Goal: Information Seeking & Learning: Learn about a topic

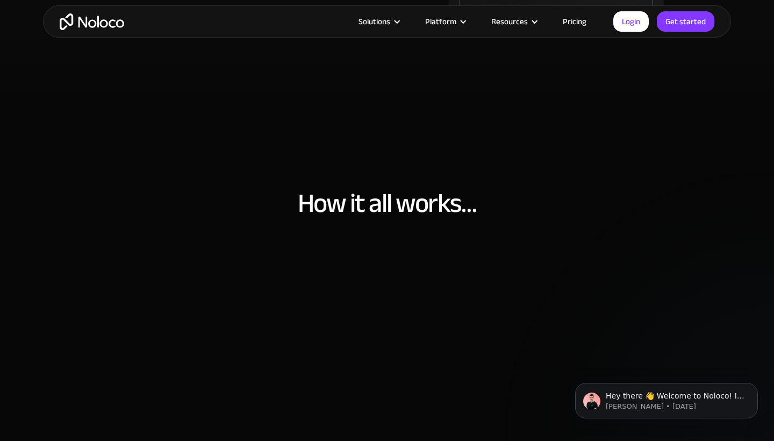
scroll to position [2928, 0]
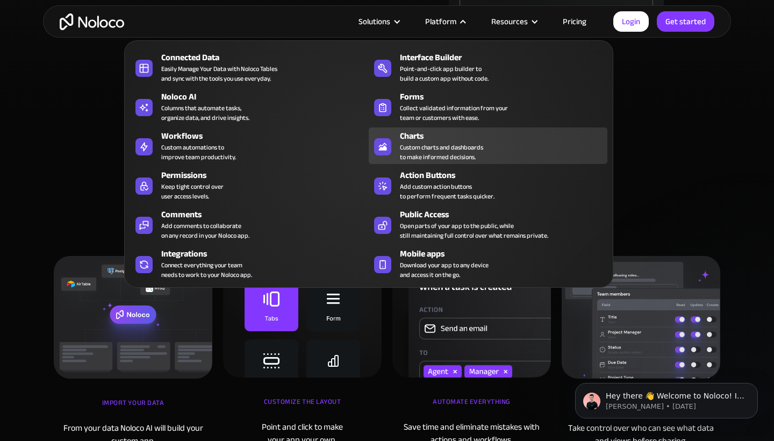
click at [438, 161] on div "Custom charts and dashboards to make informed decisions." at bounding box center [441, 151] width 83 height 19
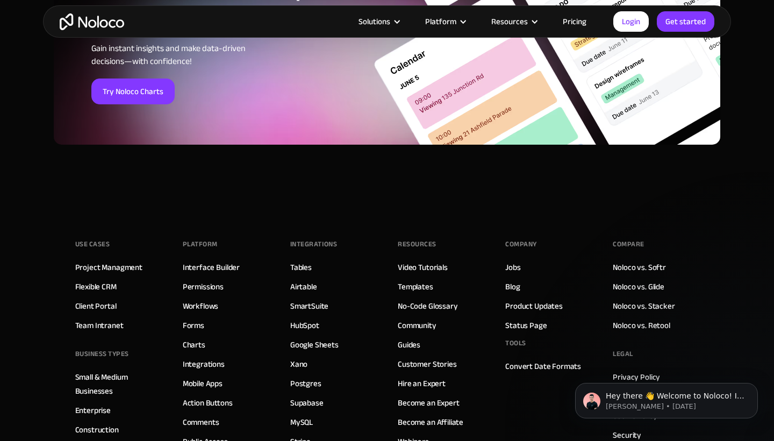
scroll to position [3719, 0]
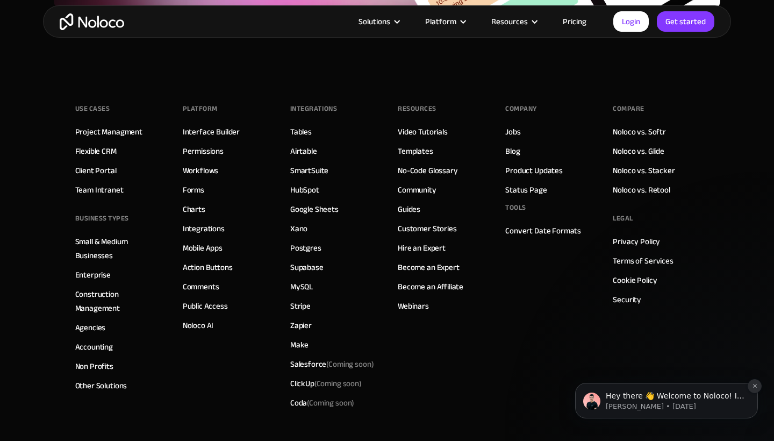
click at [752, 386] on icon "Dismiss notification" at bounding box center [755, 386] width 6 height 6
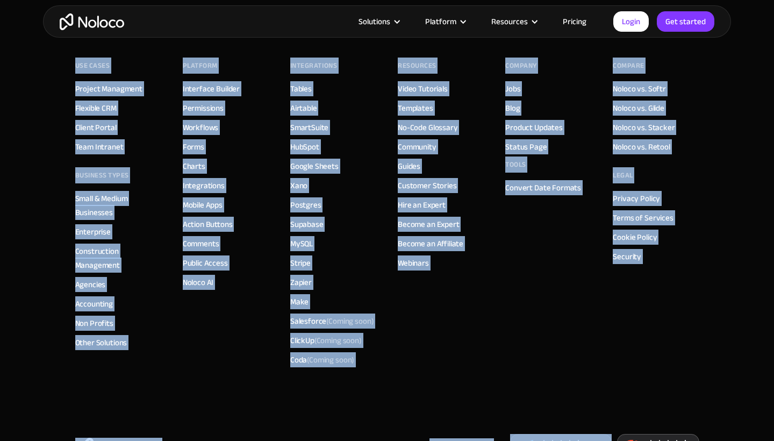
scroll to position [3762, 0]
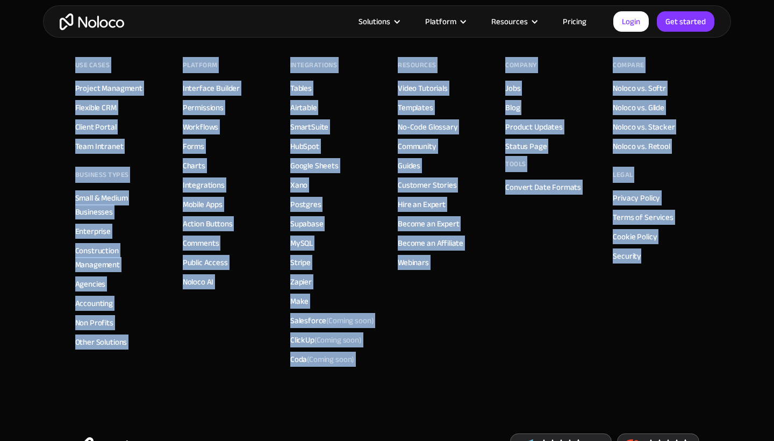
drag, startPoint x: 54, startPoint y: 47, endPoint x: 615, endPoint y: 341, distance: 633.8
click at [615, 341] on footer "Use Cases Project Managment Flexible CRM Client Portal Team Intranet BUSINESS T…" at bounding box center [387, 257] width 774 height 465
click at [773, 133] on footer "Use Cases Project Managment Flexible CRM Client Portal Team Intranet BUSINESS T…" at bounding box center [387, 257] width 774 height 465
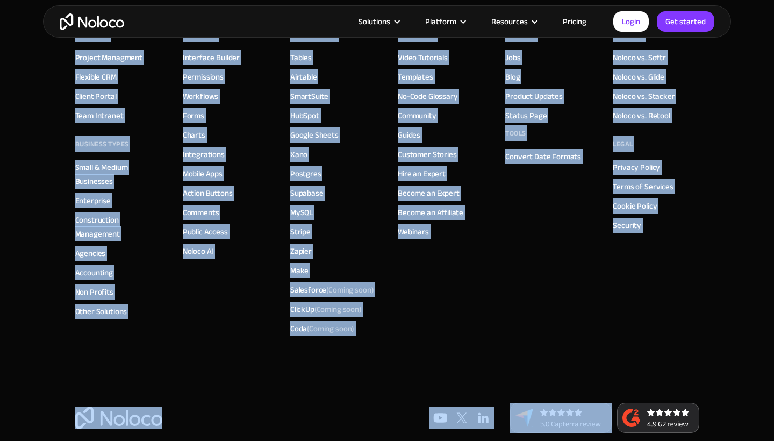
scroll to position [3810, 0]
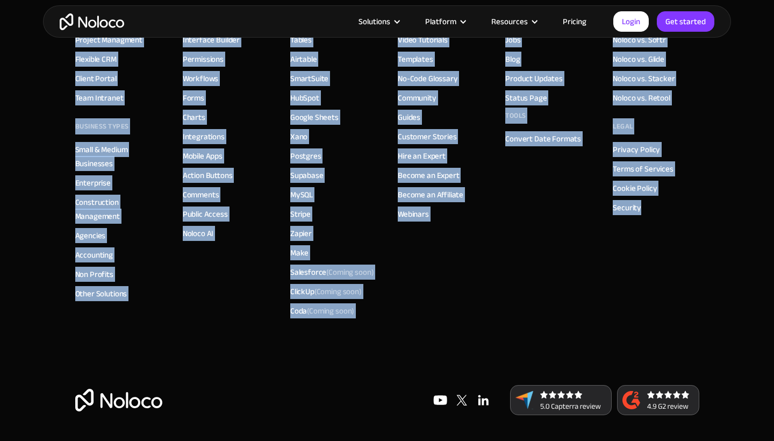
drag, startPoint x: 64, startPoint y: 54, endPoint x: 657, endPoint y: 279, distance: 633.5
click at [657, 279] on footer "Use Cases Project Managment Flexible CRM Client Portal Team Intranet BUSINESS T…" at bounding box center [387, 208] width 774 height 465
click at [657, 279] on div "Compare Noloco vs. Softr Noloco vs. Glide Noloco vs. Stacker Noloco vs. Retool …" at bounding box center [656, 165] width 86 height 312
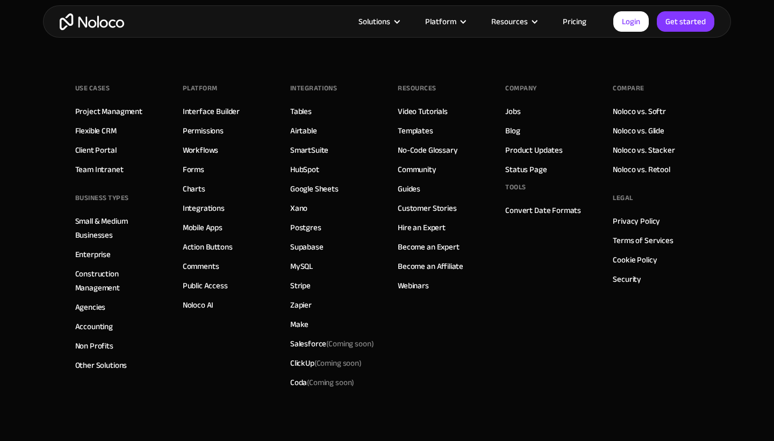
scroll to position [3739, 0]
click at [710, 3] on div "Solutions Use Cases Business Types Project Management Keep track of customers, …" at bounding box center [387, 21] width 774 height 43
